Goal: Complete application form: Complete application form

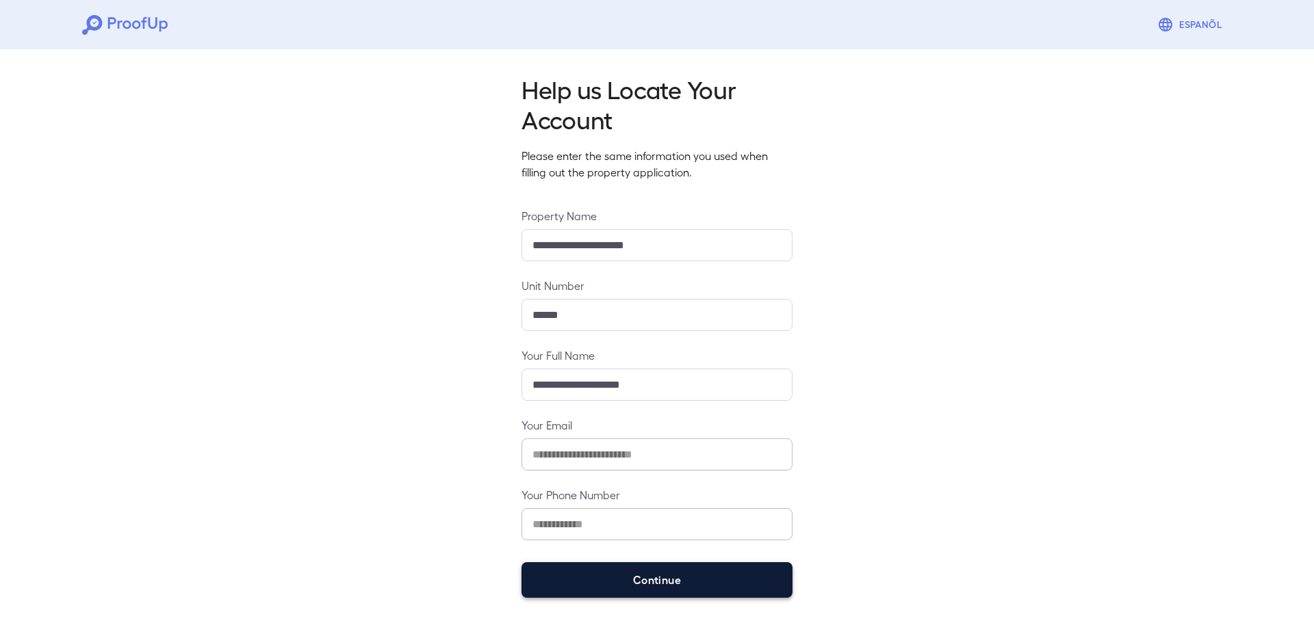
click at [688, 581] on button "Continue" at bounding box center [656, 581] width 271 height 36
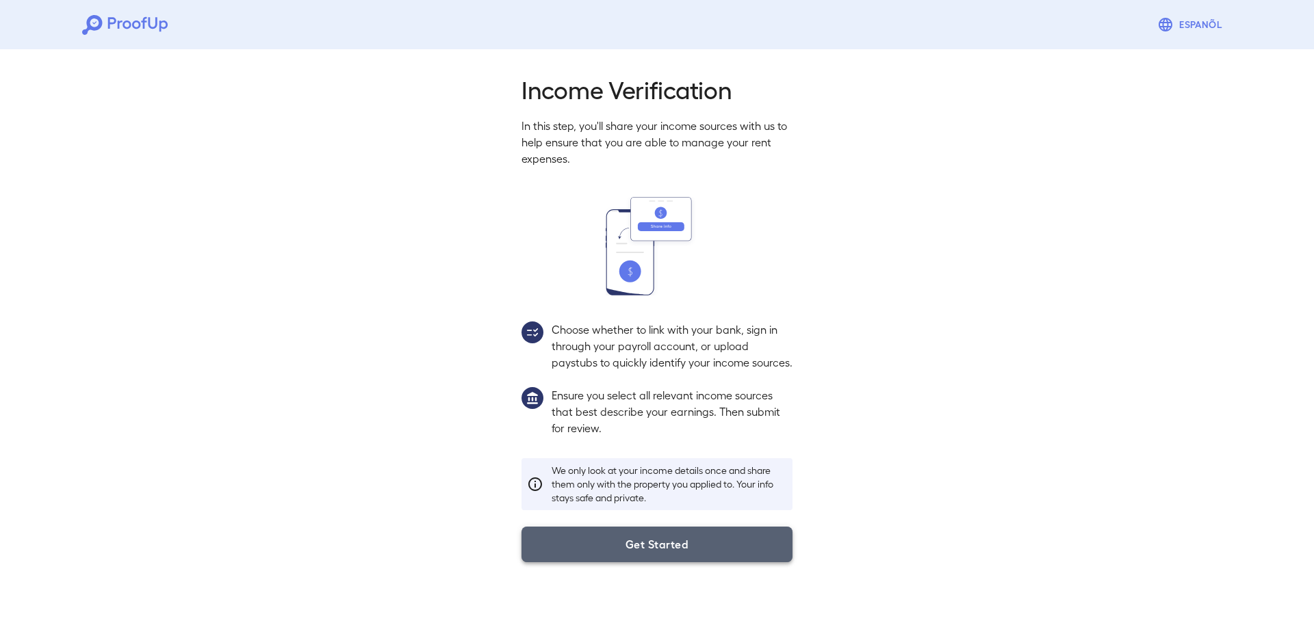
click at [593, 562] on button "Get Started" at bounding box center [656, 545] width 271 height 36
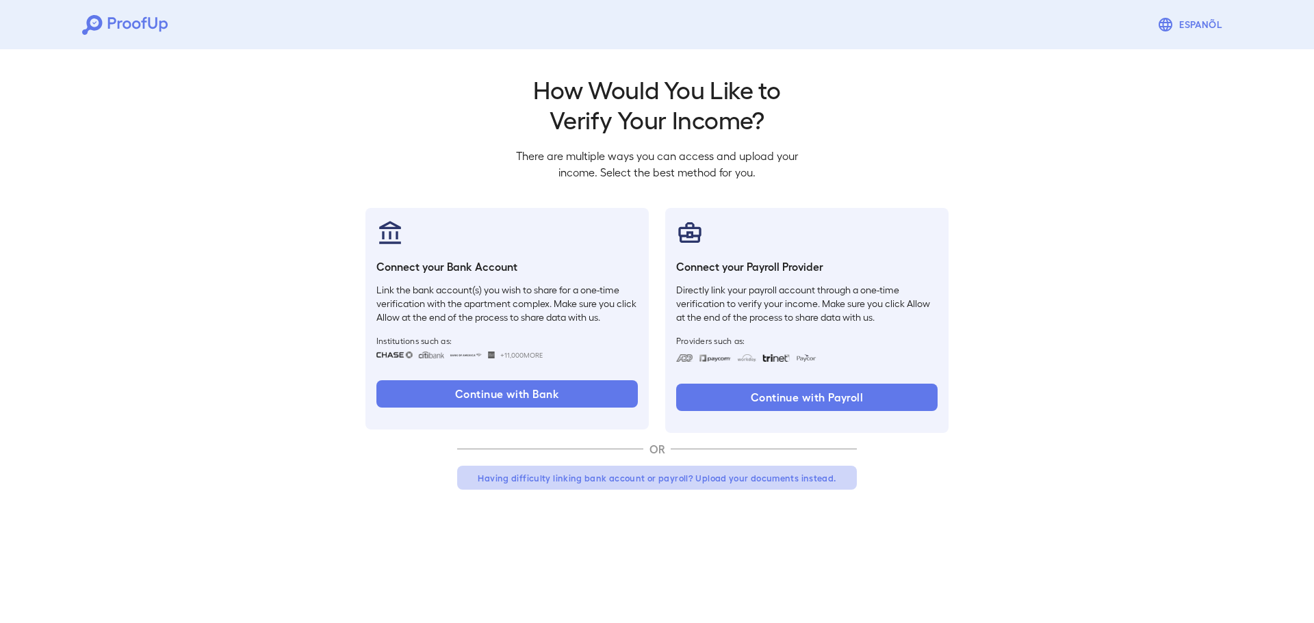
click at [769, 472] on button "Having difficulty linking bank account or payroll? Upload your documents instea…" at bounding box center [657, 478] width 400 height 25
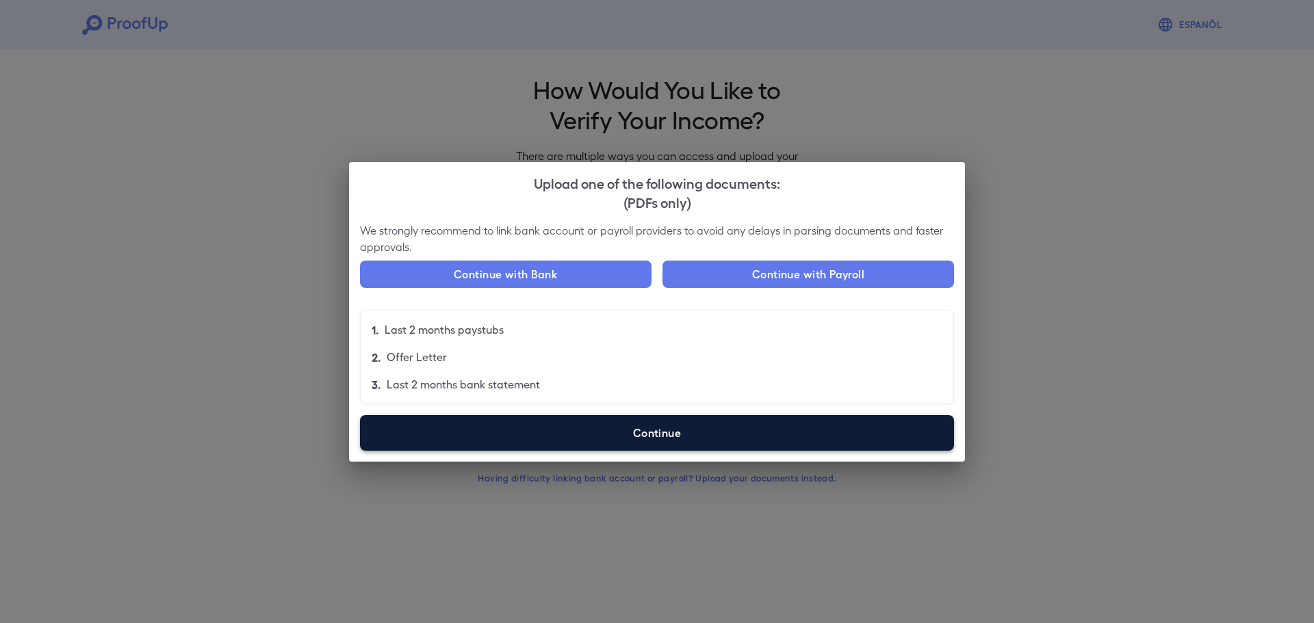
click at [660, 439] on label "Continue" at bounding box center [657, 433] width 594 height 36
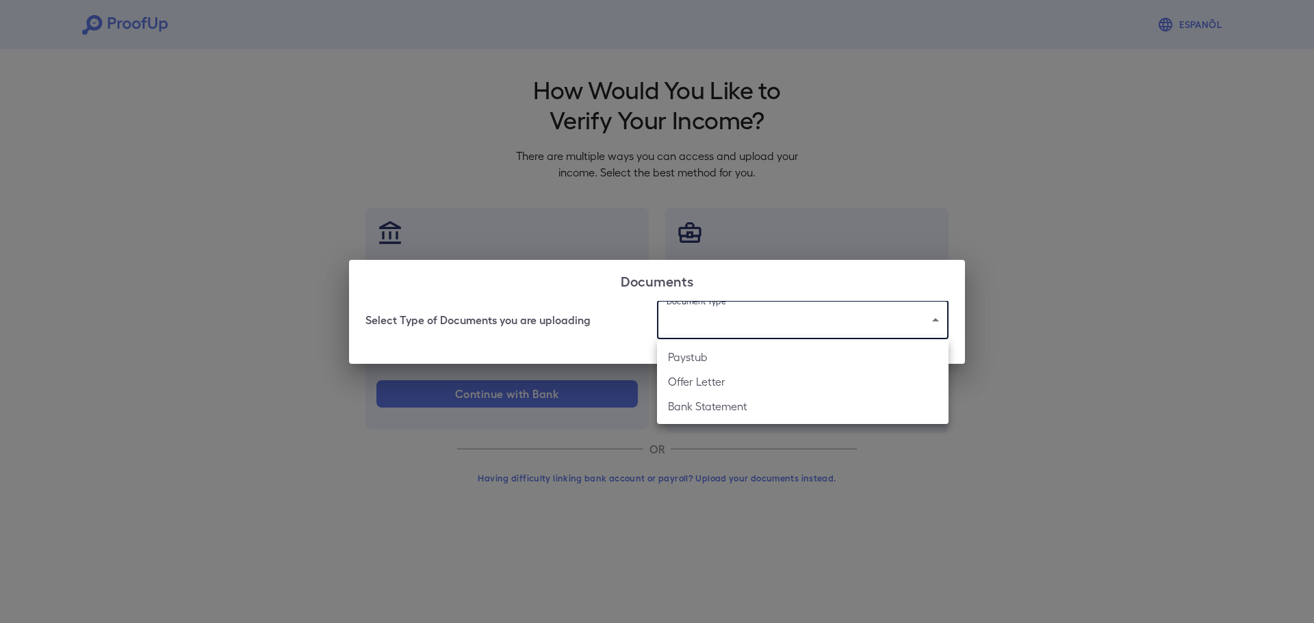
click at [800, 315] on body "Espanõl Go back How Would You Like to Verify Your Income? There are multiple wa…" at bounding box center [657, 261] width 1314 height 523
click at [784, 359] on li "Paystub" at bounding box center [803, 357] width 292 height 25
type input "*******"
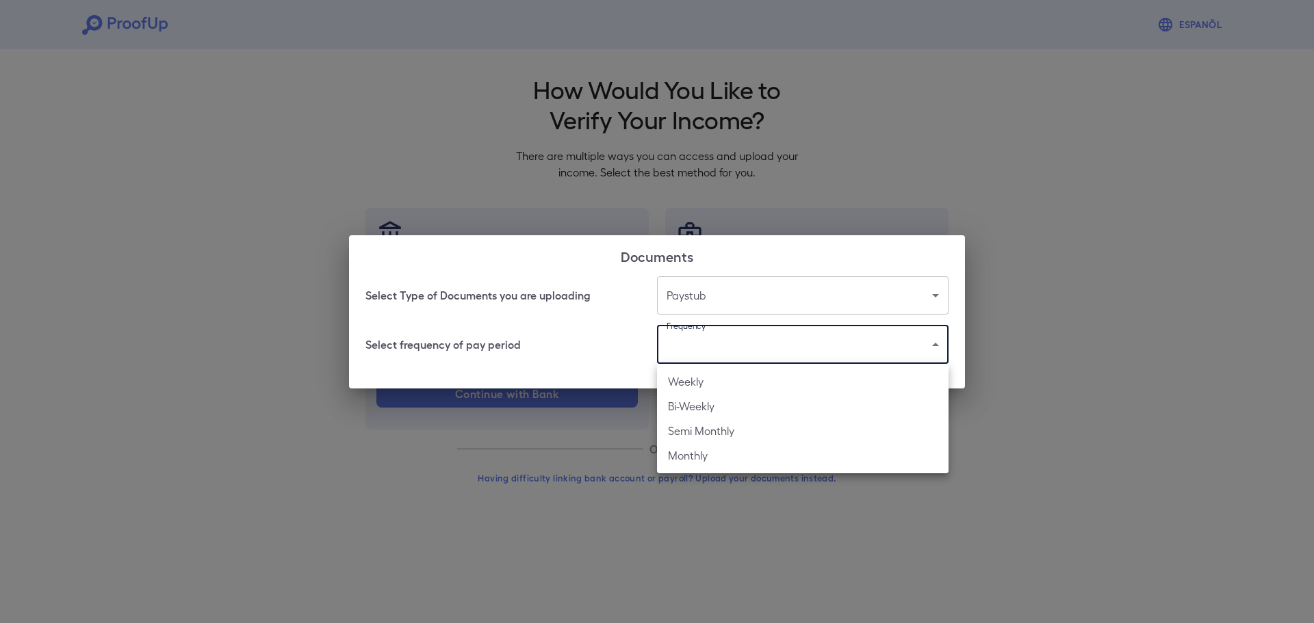
click at [749, 344] on body "Espanõl Go back How Would You Like to Verify Your Income? There are multiple wa…" at bounding box center [657, 261] width 1314 height 523
click at [725, 403] on li "Bi-Weekly" at bounding box center [803, 406] width 292 height 25
type input "*********"
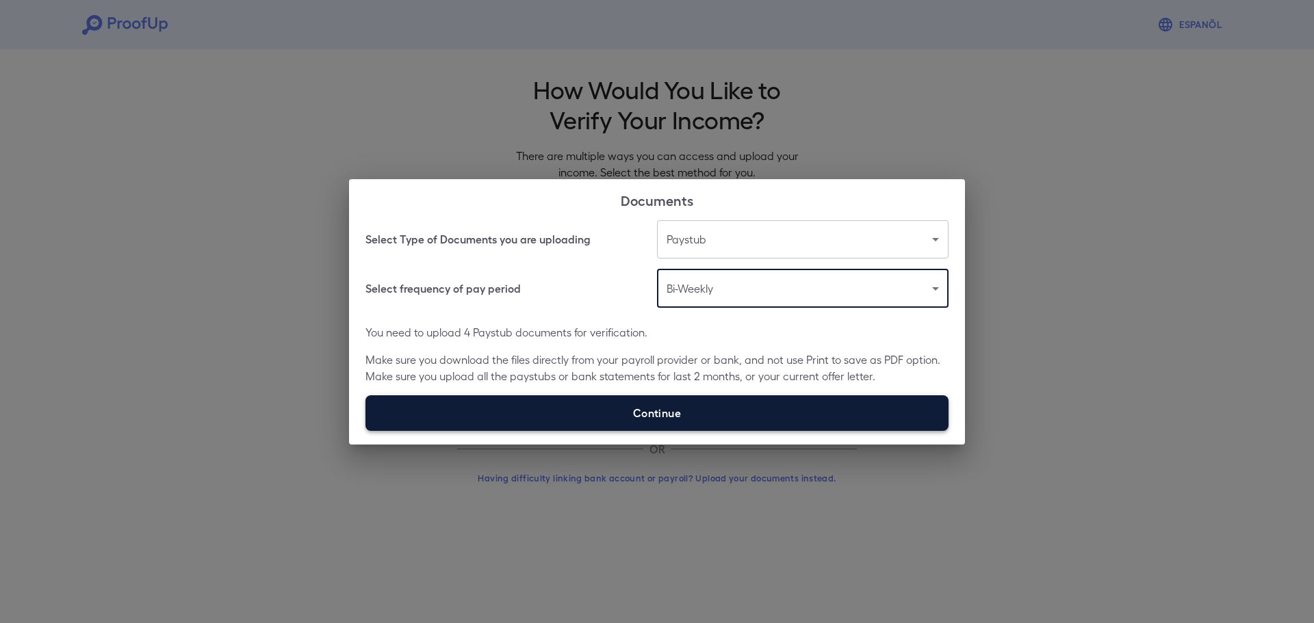
click at [699, 404] on label "Continue" at bounding box center [656, 414] width 583 height 36
click at [366, 430] on input "Continue" at bounding box center [365, 430] width 1 height 1
type input "**********"
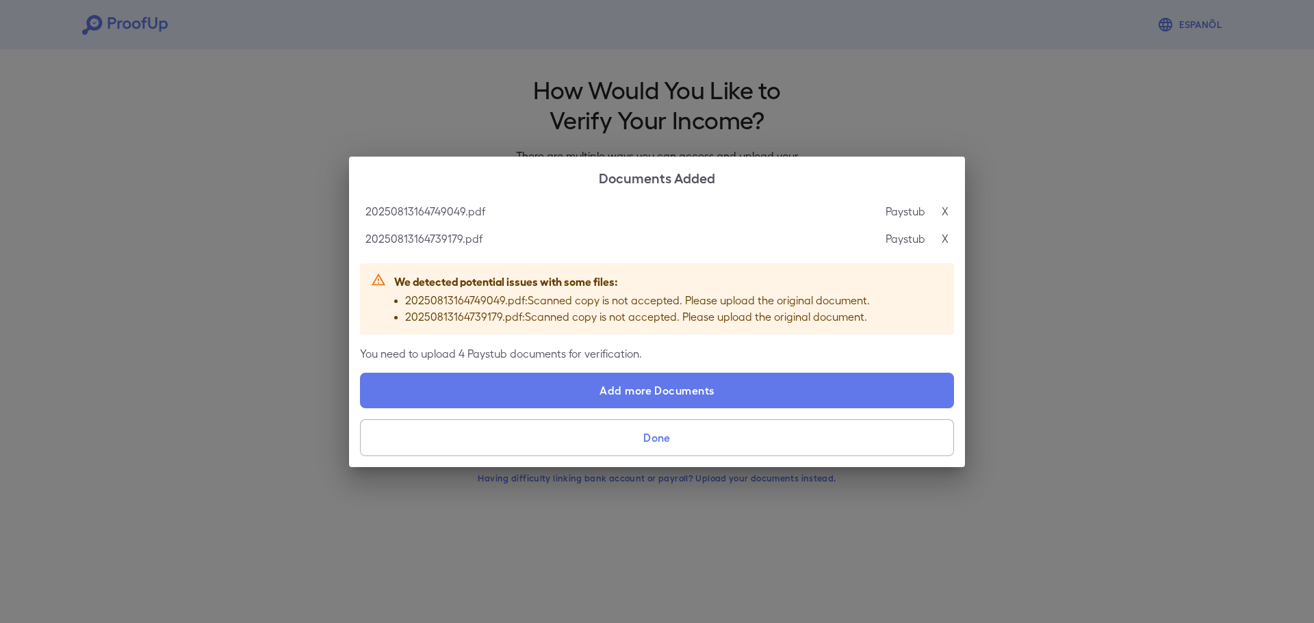
drag, startPoint x: 662, startPoint y: 450, endPoint x: 647, endPoint y: 446, distance: 16.3
click at [663, 449] on button "Done" at bounding box center [657, 438] width 594 height 37
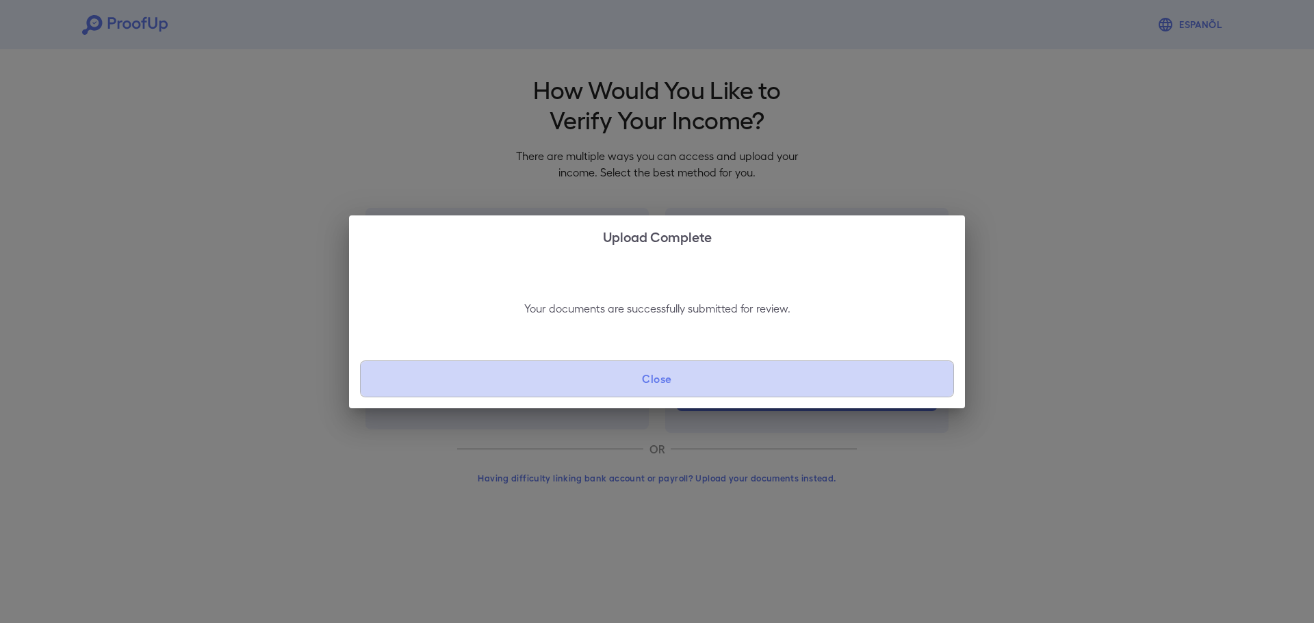
click at [553, 371] on button "Close" at bounding box center [657, 379] width 594 height 37
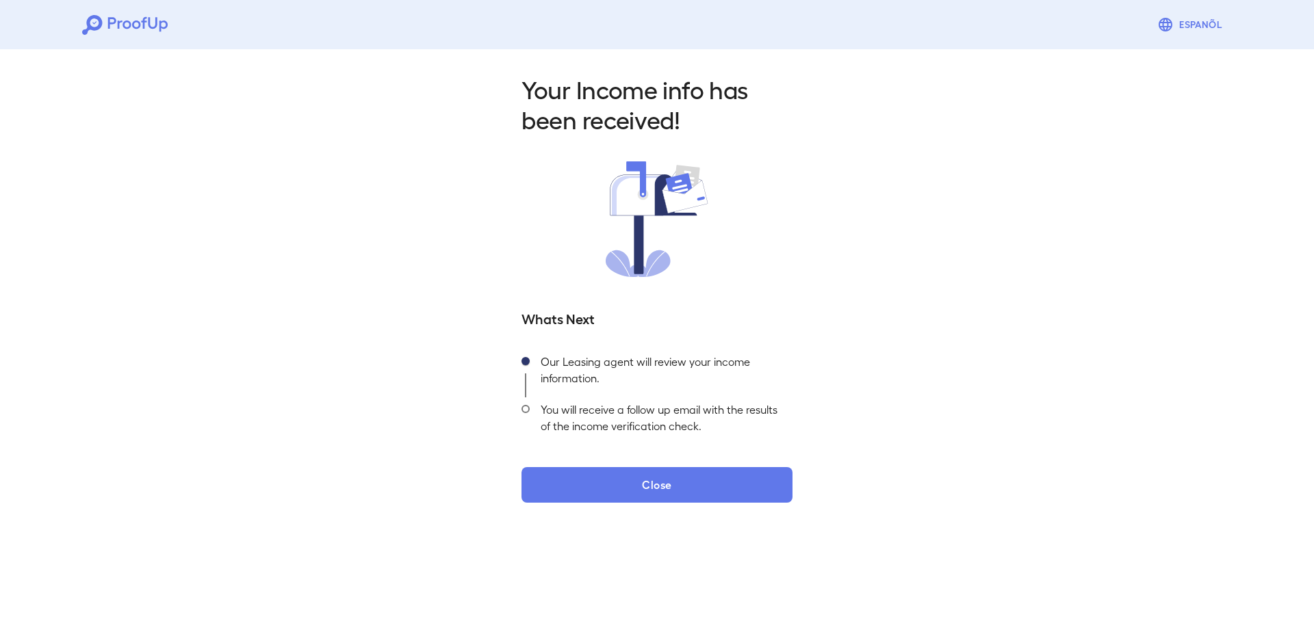
click at [606, 461] on div "Your Income info has been received! Whats Next Our Leasing agent will review yo…" at bounding box center [657, 288] width 304 height 429
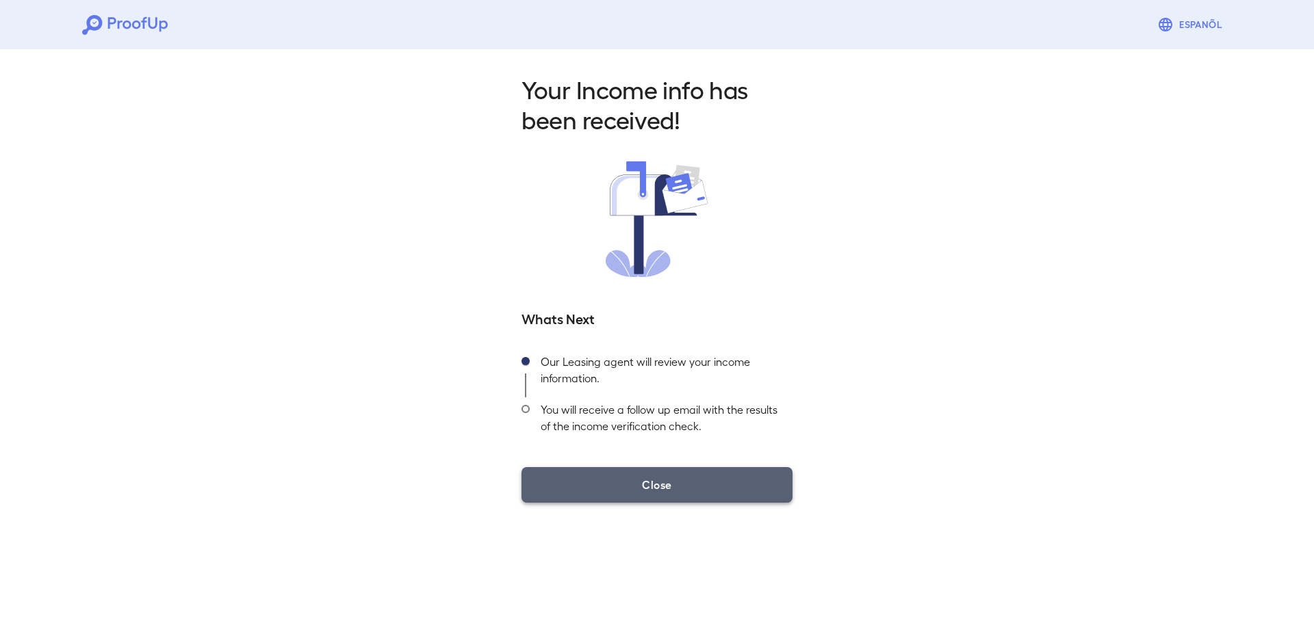
click at [604, 472] on button "Close" at bounding box center [656, 485] width 271 height 36
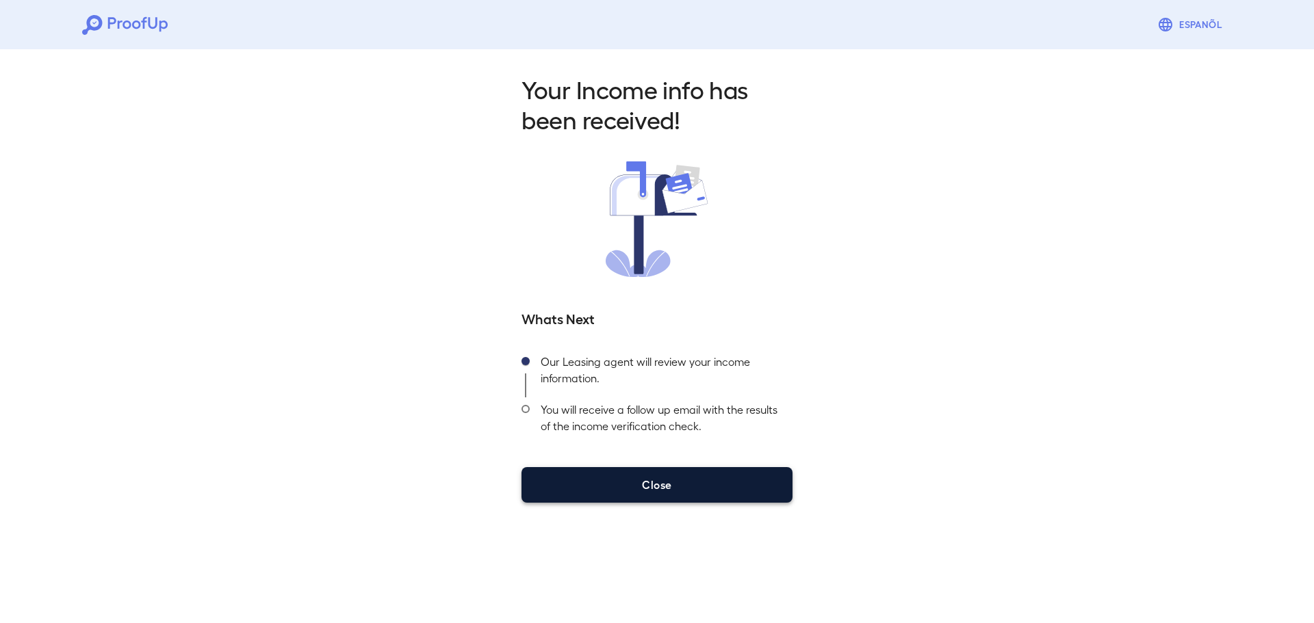
click at [691, 486] on button "Close" at bounding box center [656, 485] width 271 height 36
click at [682, 488] on button "Close" at bounding box center [656, 485] width 271 height 36
